Goal: Transaction & Acquisition: Book appointment/travel/reservation

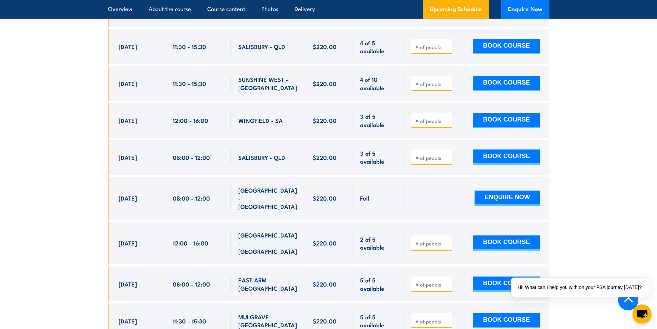
scroll to position [2145, 0]
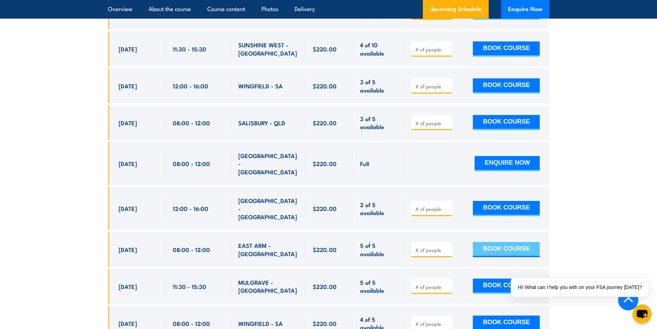
click at [519, 242] on button "BOOK COURSE" at bounding box center [506, 249] width 67 height 15
type input "1"
click at [448, 246] on input "1" at bounding box center [432, 249] width 34 height 7
click at [480, 242] on button "BOOK COURSE" at bounding box center [506, 249] width 67 height 15
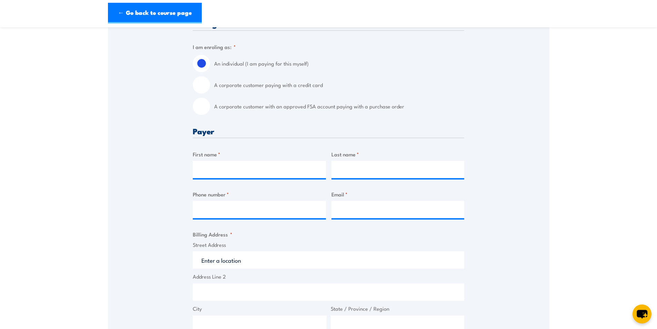
scroll to position [172, 0]
click at [272, 261] on input "Street Address" at bounding box center [328, 259] width 271 height 17
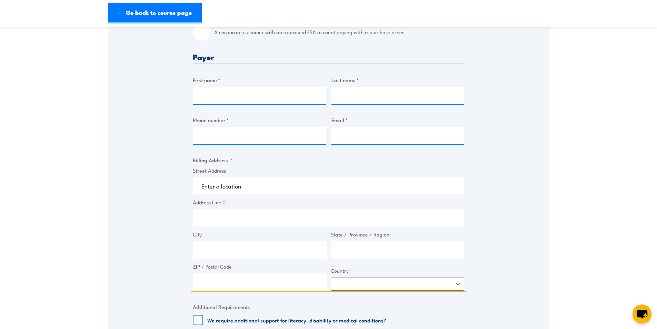
scroll to position [207, 0]
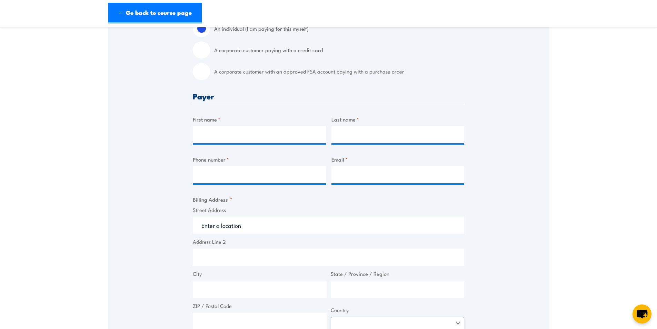
click at [205, 54] on input "A corporate customer paying with a credit card" at bounding box center [201, 49] width 17 height 17
radio input "true"
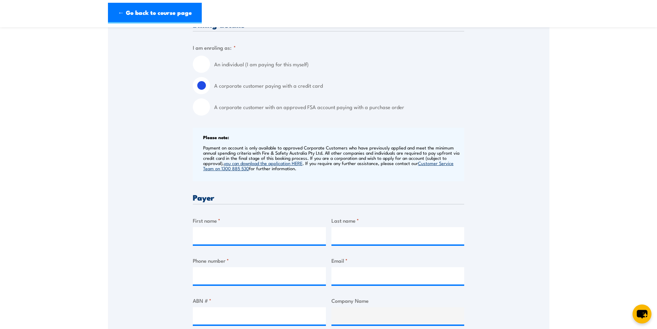
scroll to position [172, 0]
click at [205, 103] on input "A corporate customer with an approved FSA account paying with a purchase order" at bounding box center [201, 105] width 17 height 17
radio input "true"
click at [205, 83] on input "A corporate customer paying with a credit card" at bounding box center [201, 84] width 17 height 17
radio input "true"
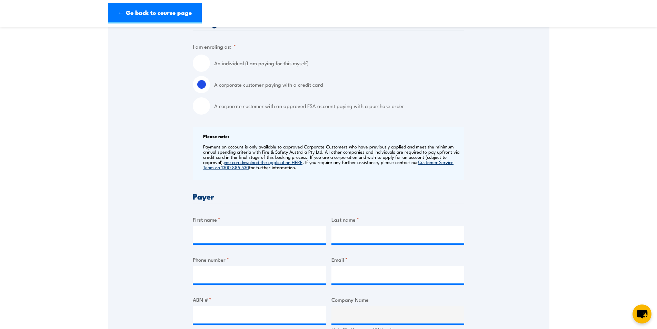
click at [202, 58] on input "An individual (I am paying for this myself)" at bounding box center [201, 62] width 17 height 17
radio input "true"
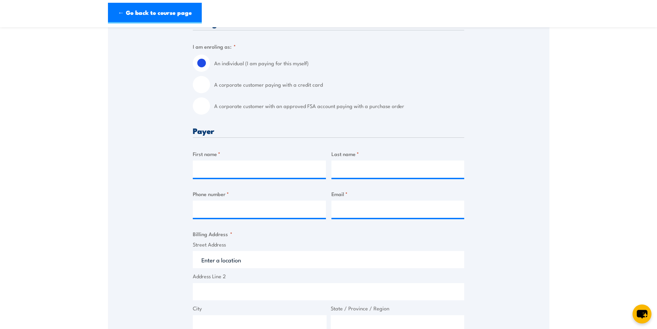
click at [201, 85] on input "A corporate customer paying with a credit card" at bounding box center [201, 84] width 17 height 17
radio input "true"
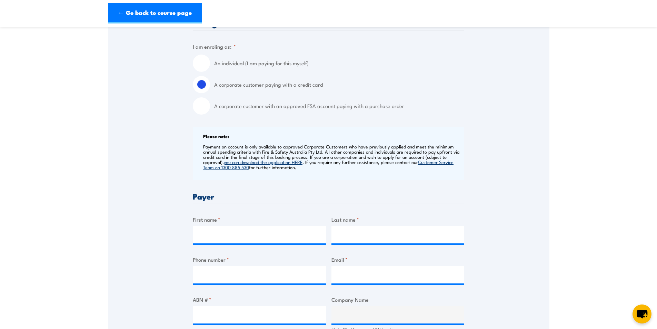
click at [205, 66] on input "An individual (I am paying for this myself)" at bounding box center [201, 62] width 17 height 17
radio input "true"
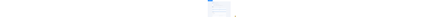
scroll to position [172, 0]
